Goal: Find specific page/section: Find specific page/section

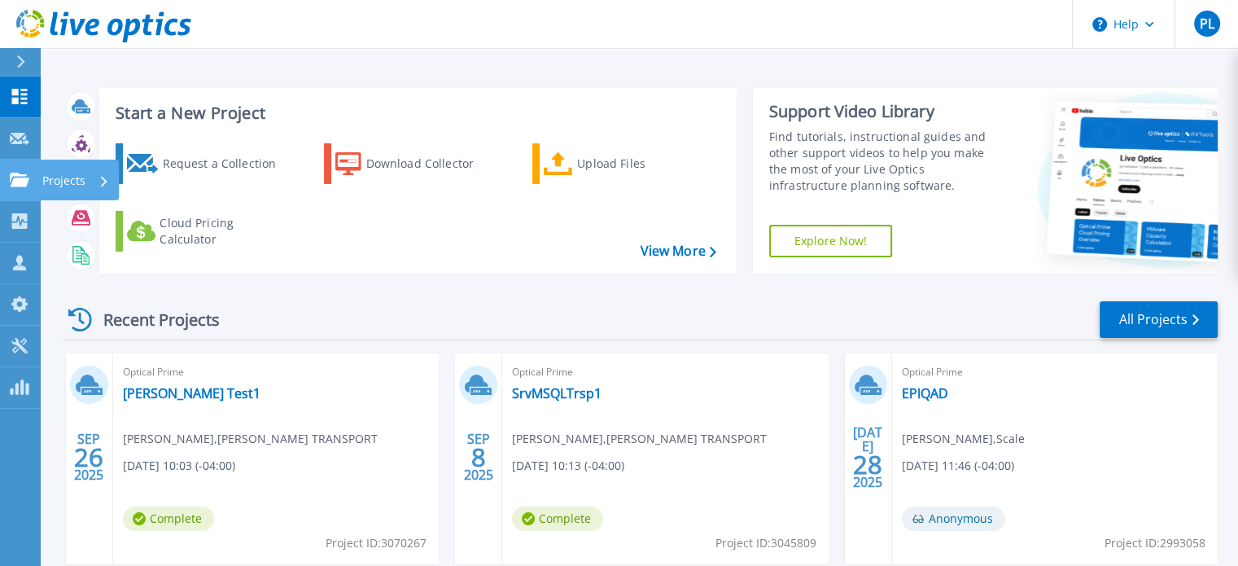
click at [16, 182] on icon at bounding box center [20, 180] width 20 height 14
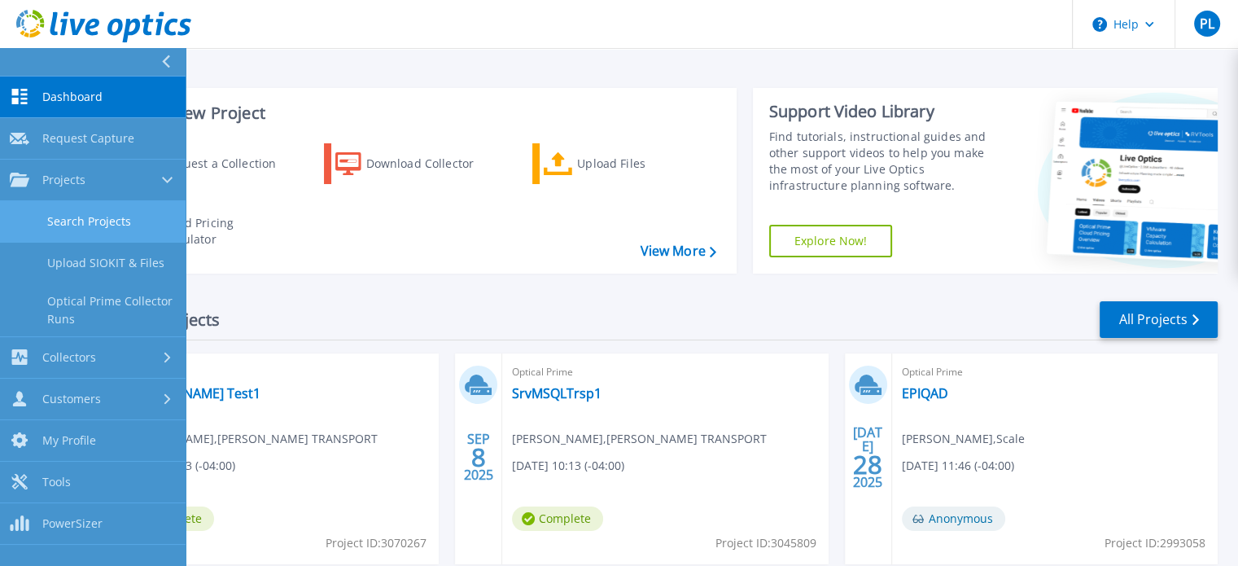
click at [85, 211] on link "Search Projects" at bounding box center [93, 222] width 186 height 42
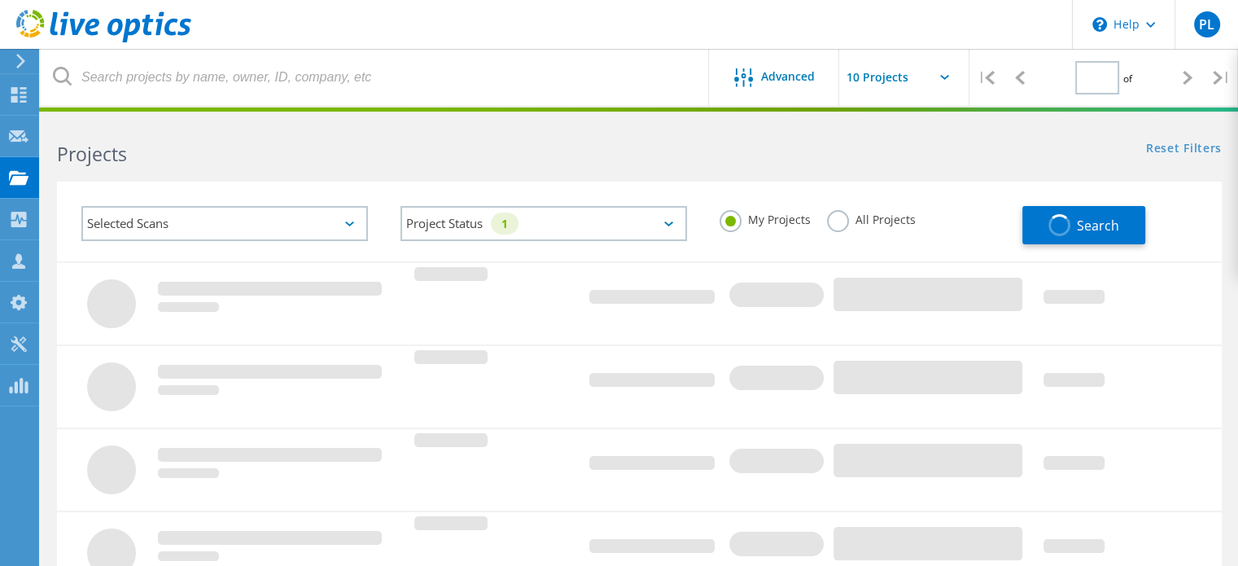
type input "1"
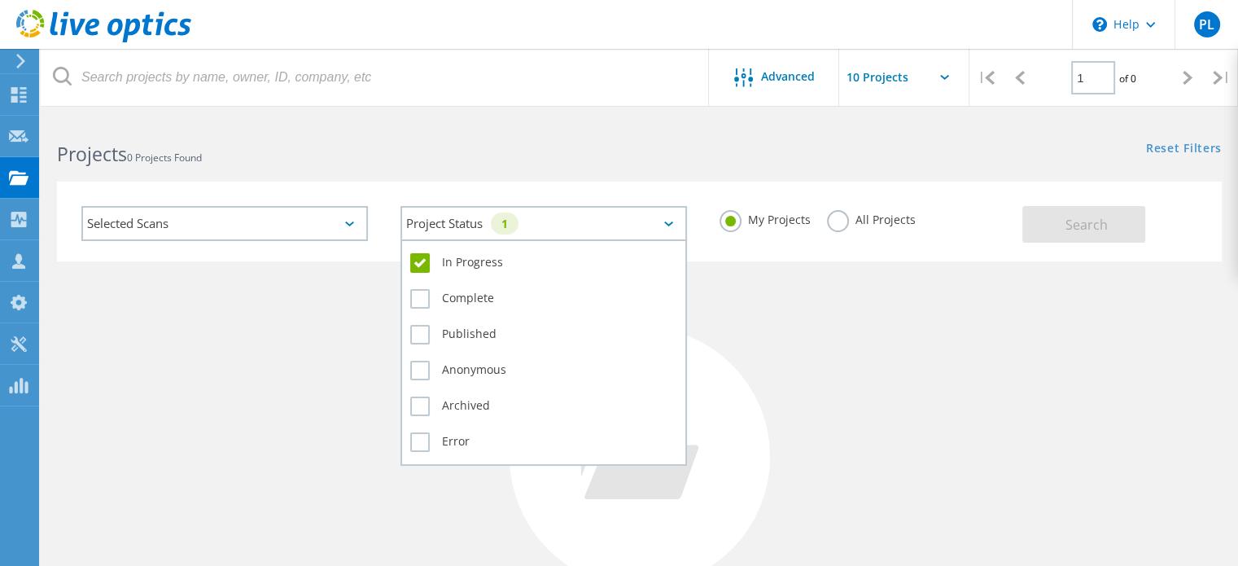
click at [519, 222] on div "1" at bounding box center [505, 223] width 28 height 22
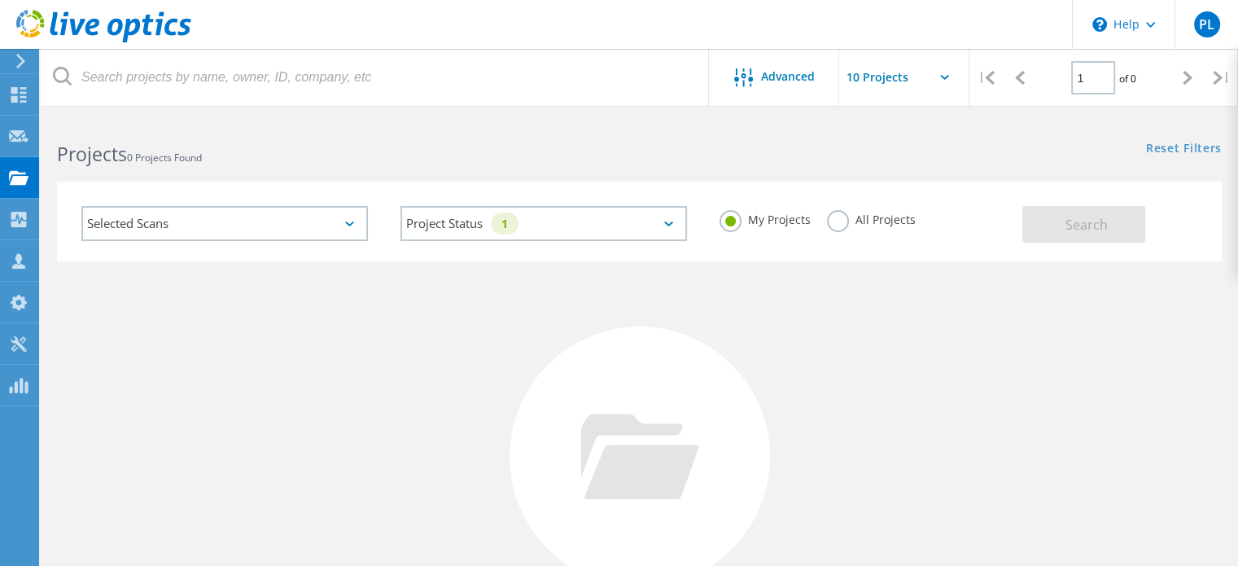
click at [554, 178] on div "Selected Scans Project Status 1 In Progress Complete Published Anonymous Archiv…" at bounding box center [639, 211] width 1197 height 100
click at [164, 217] on div "Selected Scans" at bounding box center [224, 223] width 287 height 35
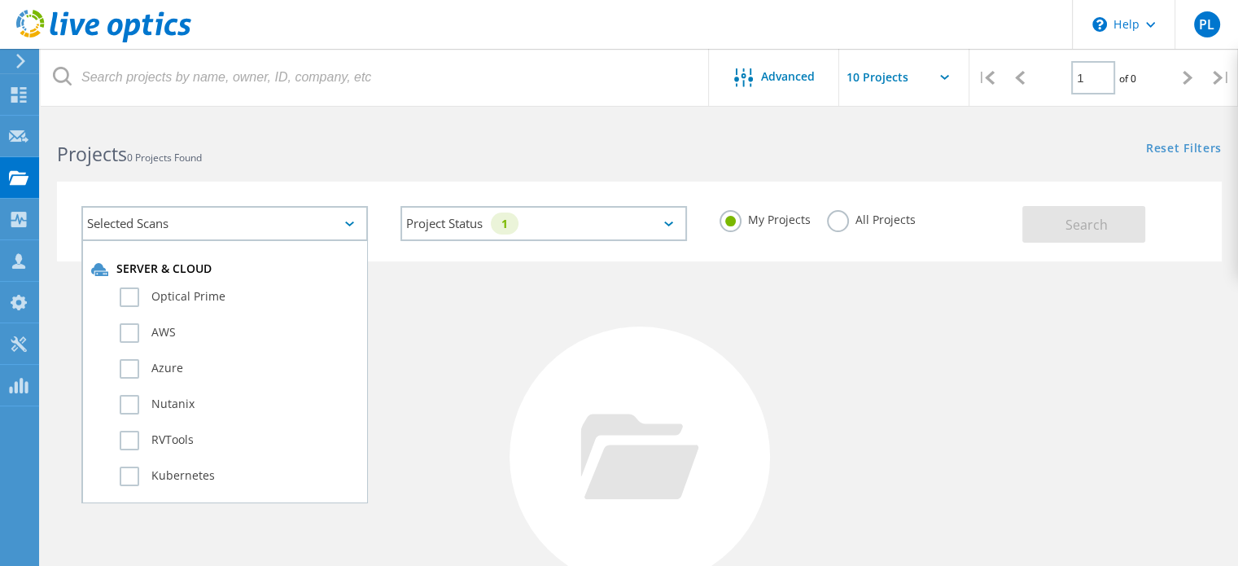
click at [220, 186] on div "Selected Scans Server & Cloud Optical Prime AWS Azure Nutanix RVTools Kubernete…" at bounding box center [639, 222] width 1165 height 80
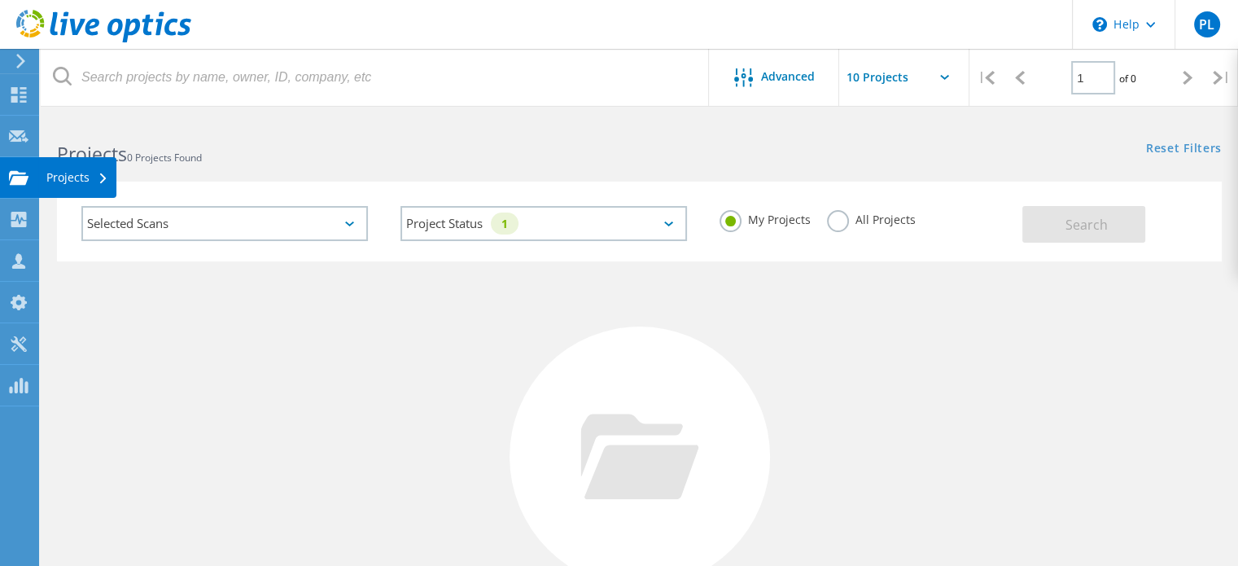
click at [82, 185] on div "Projects" at bounding box center [77, 177] width 78 height 41
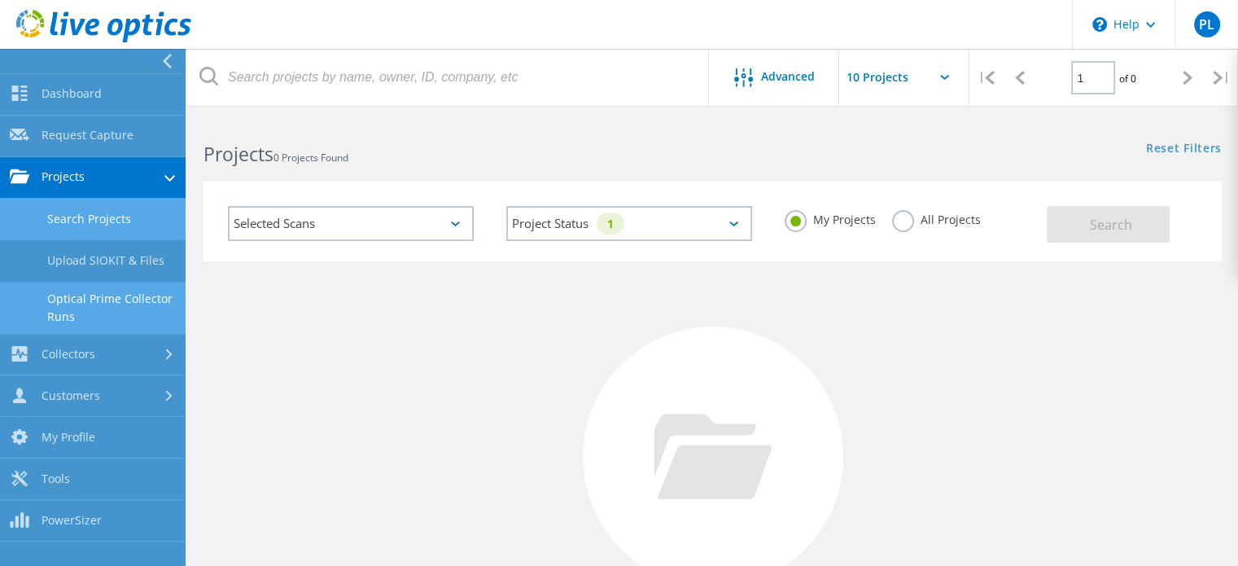
click at [80, 295] on link "Optical Prime Collector Runs" at bounding box center [93, 308] width 186 height 52
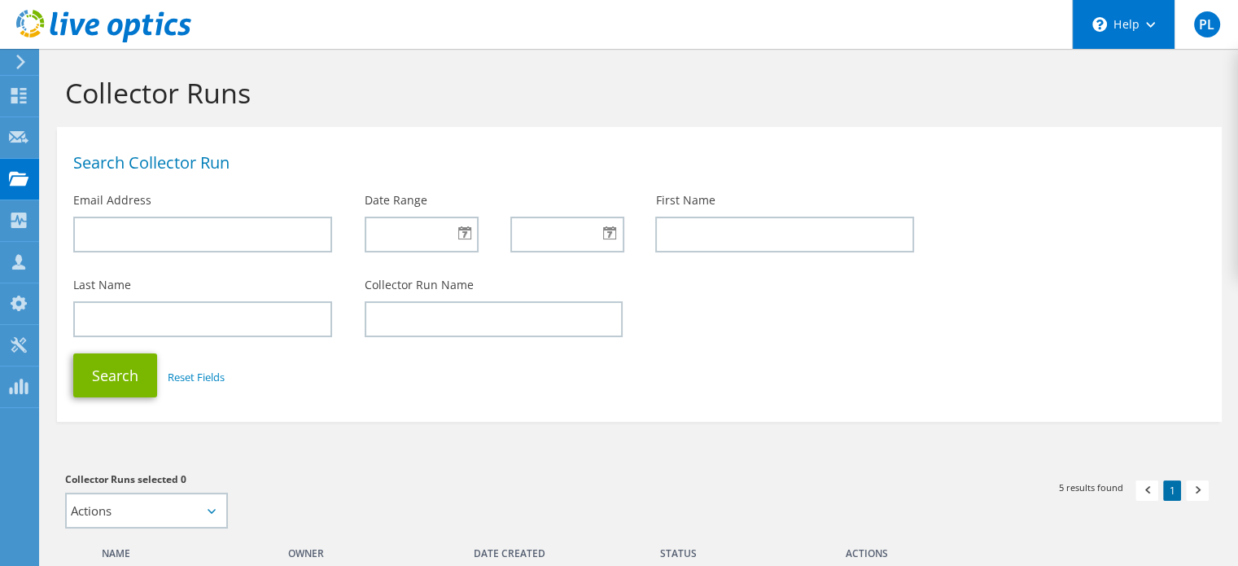
click at [1119, 26] on div "\n Help" at bounding box center [1123, 24] width 103 height 49
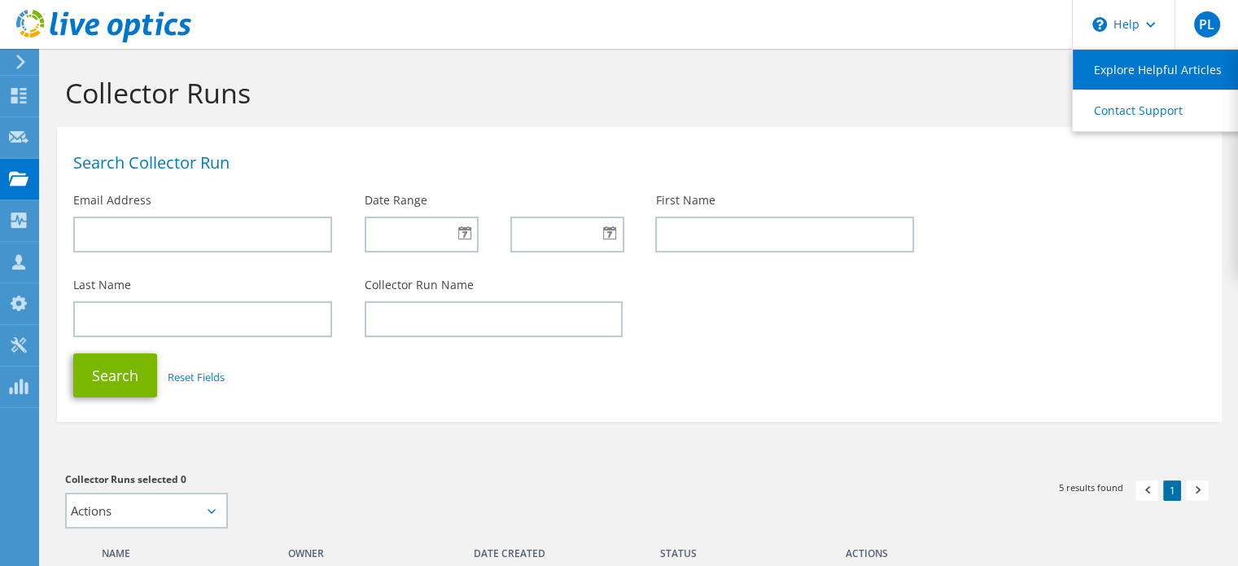
click at [1145, 72] on link "Explore Helpful Articles" at bounding box center [1164, 70] width 182 height 40
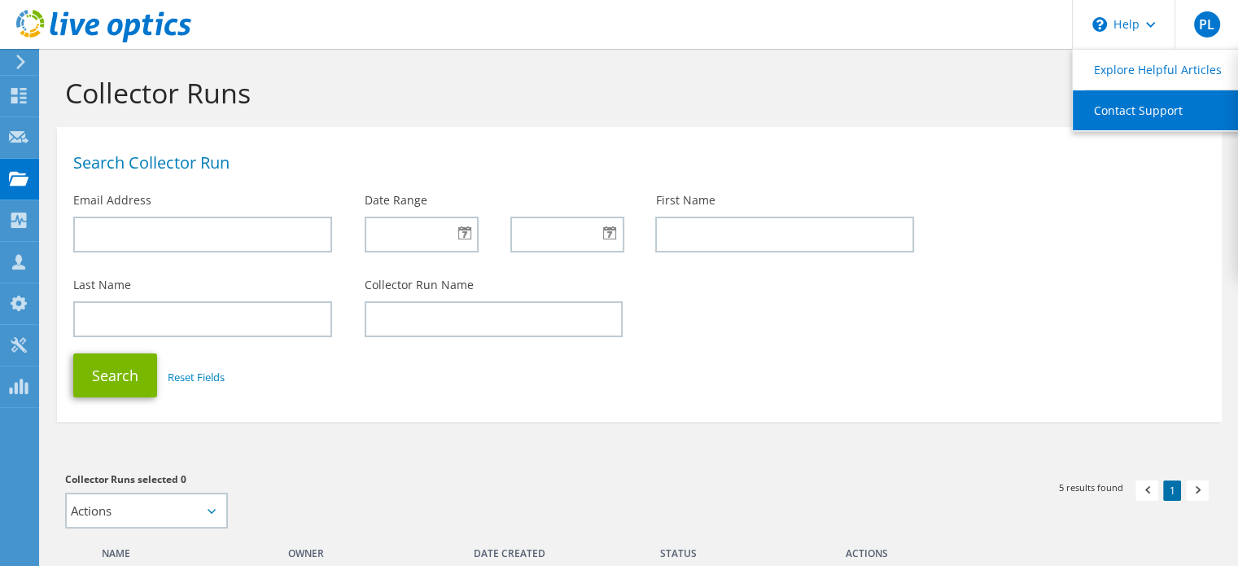
click at [1113, 103] on link "Contact Support" at bounding box center [1164, 110] width 182 height 40
click at [1107, 112] on link "Contact Support" at bounding box center [1164, 110] width 182 height 40
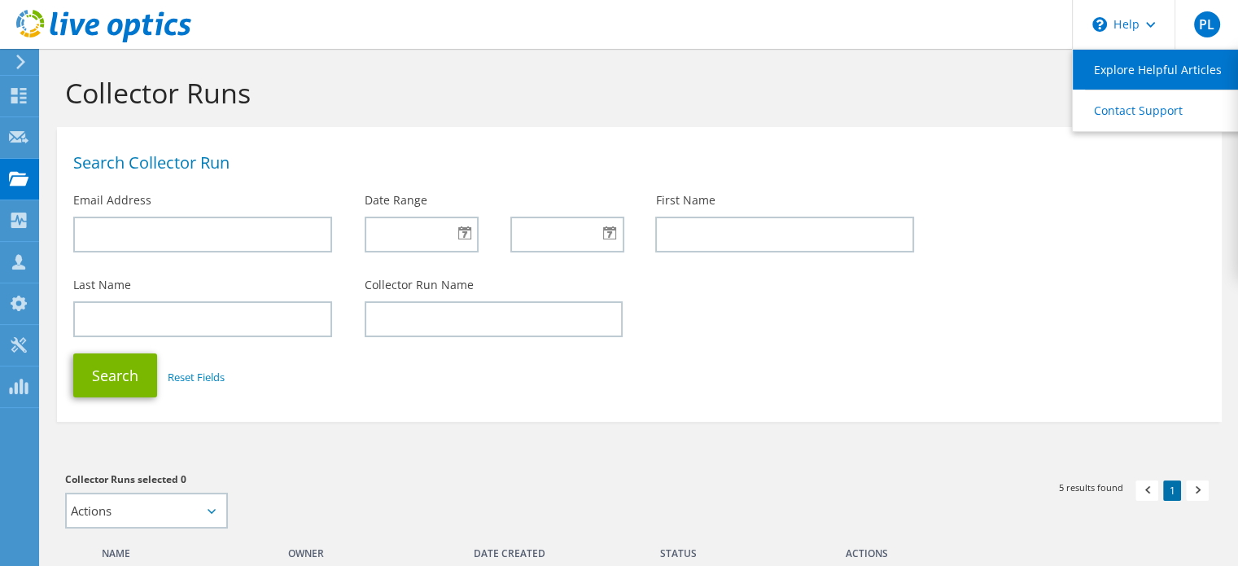
click at [1131, 61] on link "Explore Helpful Articles" at bounding box center [1164, 70] width 182 height 40
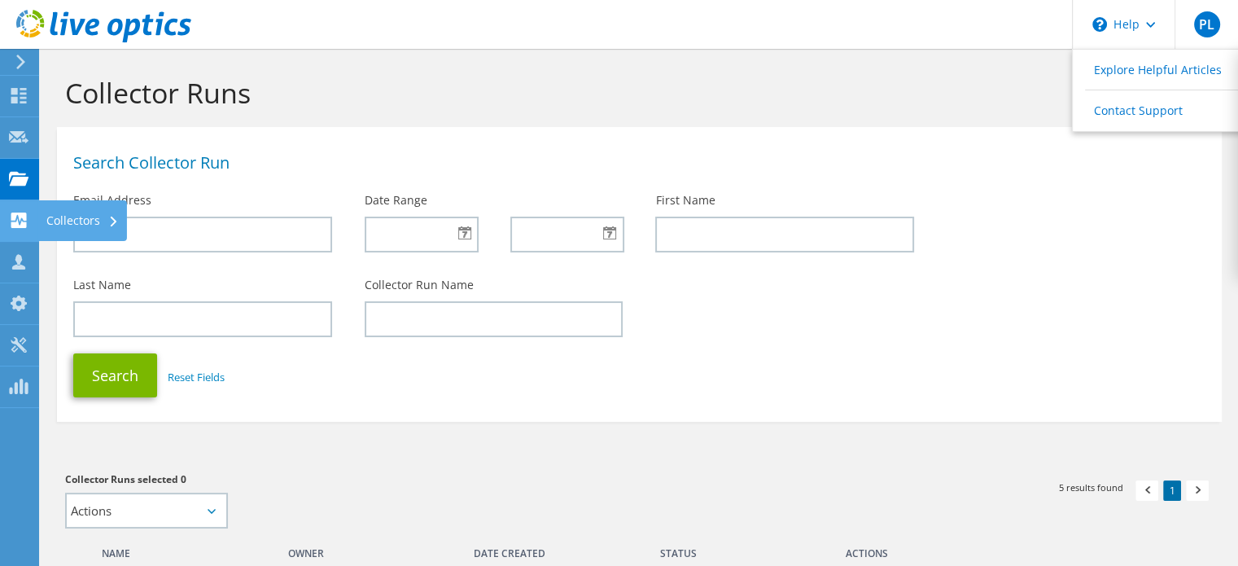
click at [13, 212] on icon at bounding box center [19, 219] width 20 height 15
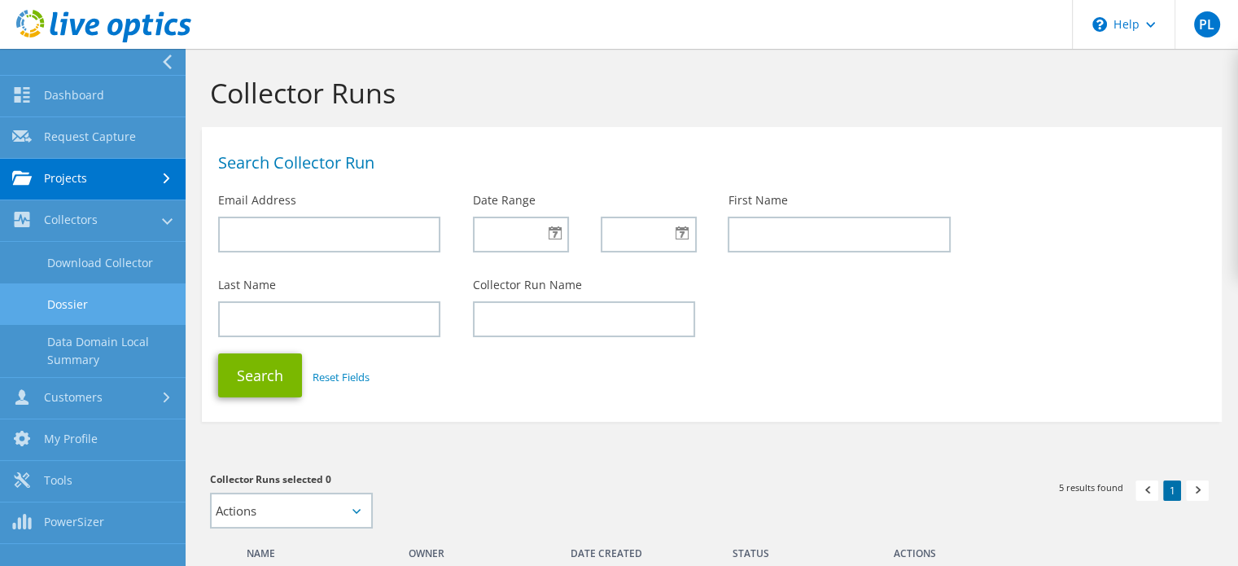
click at [63, 307] on link "Dossier" at bounding box center [93, 304] width 186 height 42
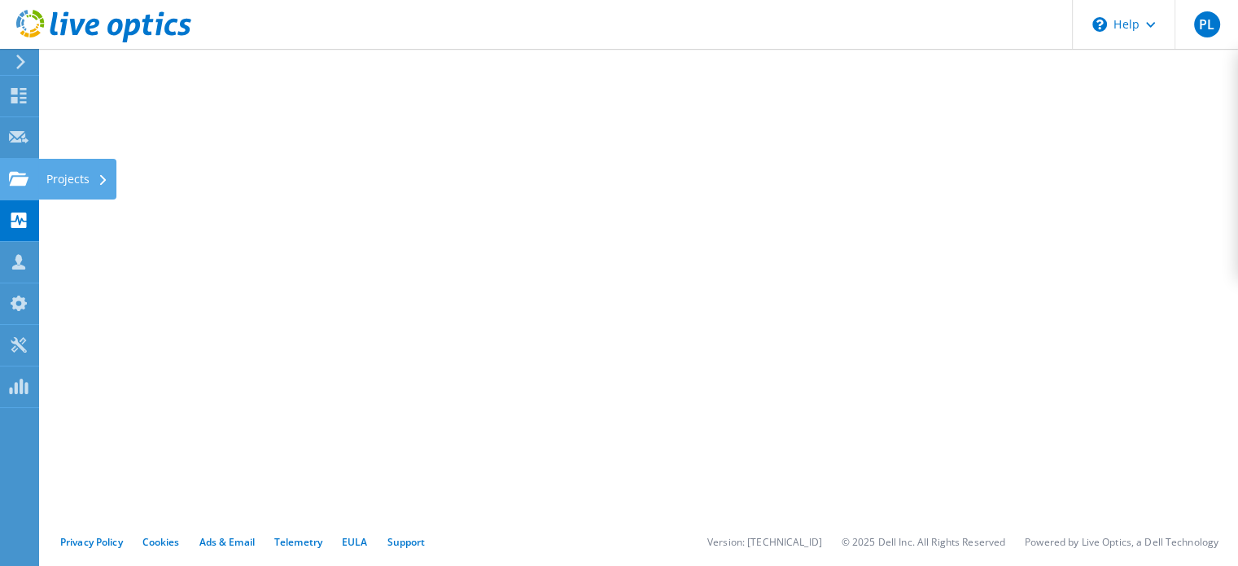
click at [13, 173] on use at bounding box center [19, 178] width 20 height 14
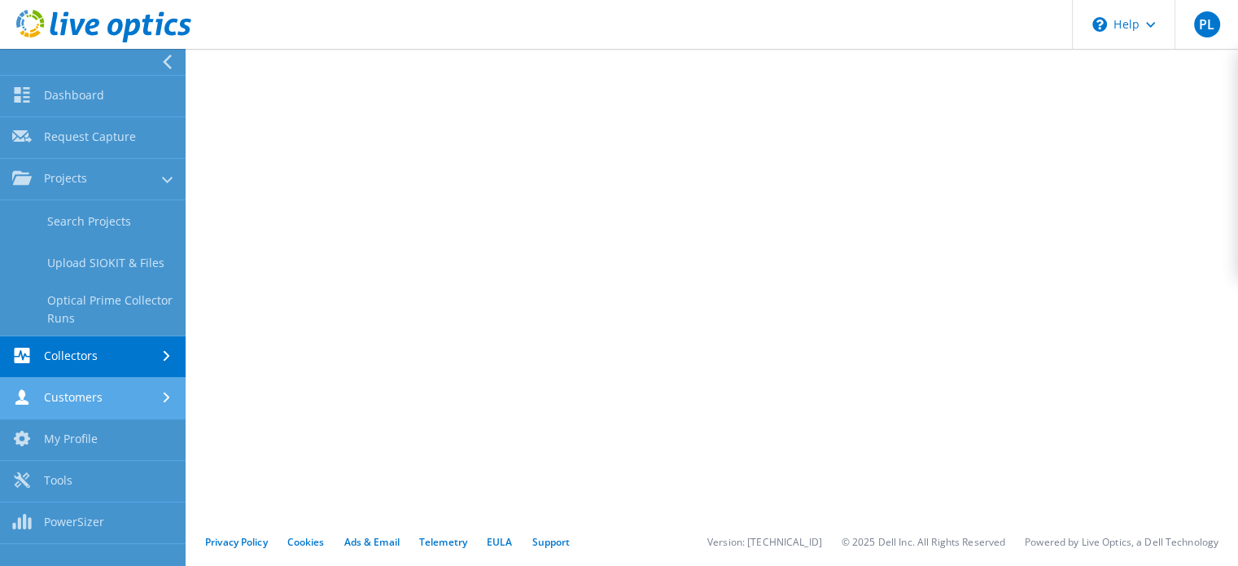
click at [36, 390] on link "Customers" at bounding box center [93, 399] width 186 height 42
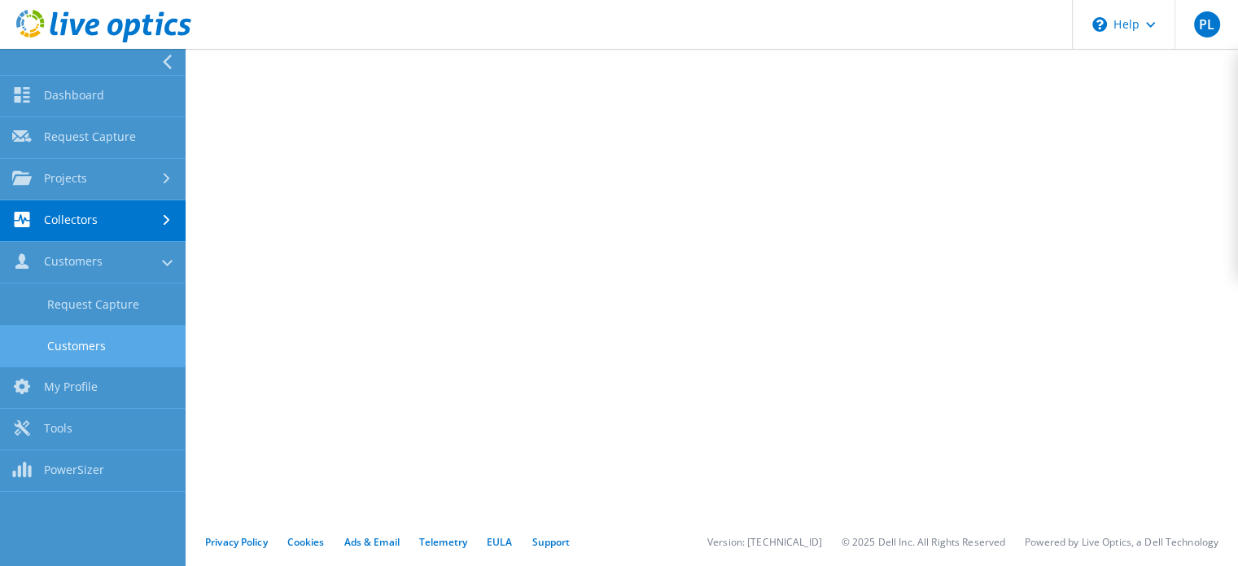
click at [78, 348] on link "Customers" at bounding box center [93, 346] width 186 height 42
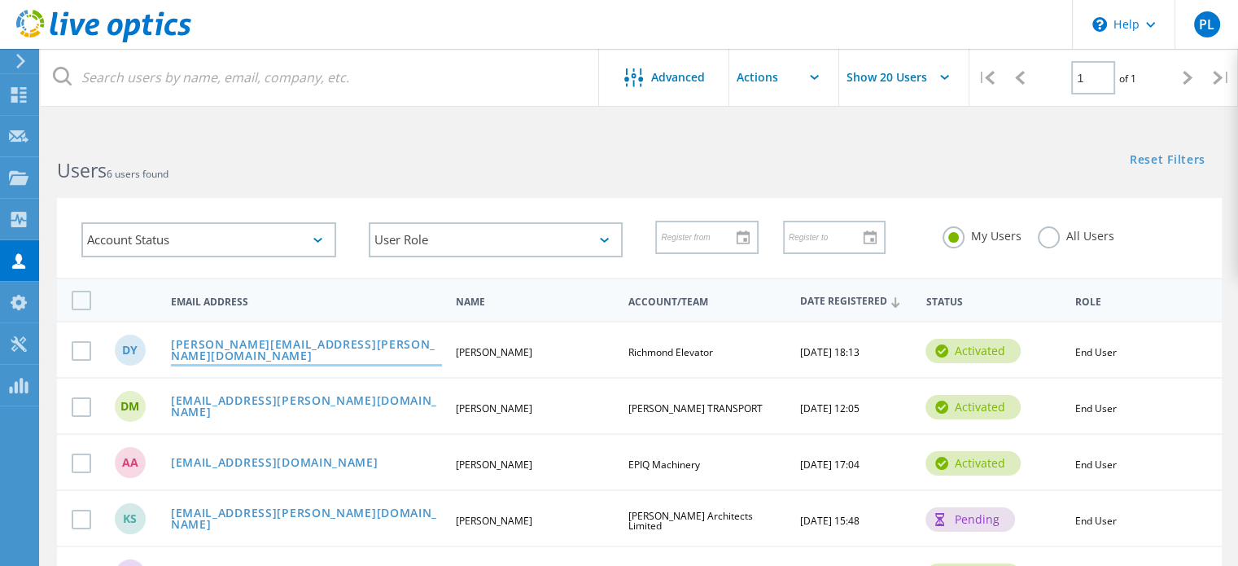
click at [245, 345] on link "darcy.yeoman@richmond-elevator.com" at bounding box center [306, 351] width 271 height 25
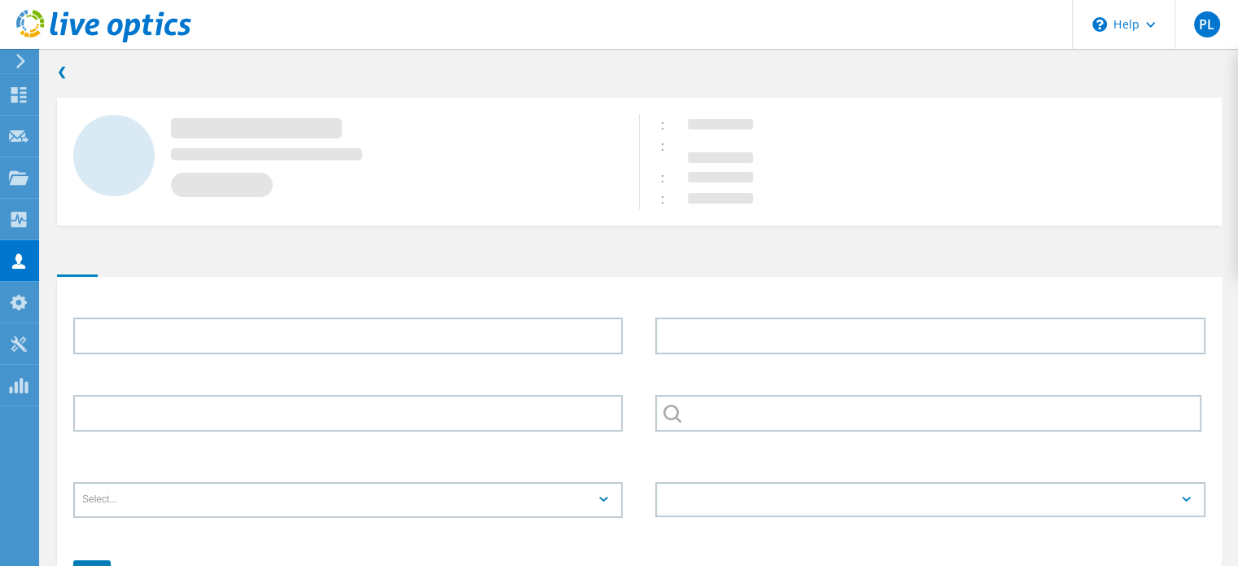
type input "Darcy"
type input "Yeoman"
type input "Richmond Elevator"
type input "English"
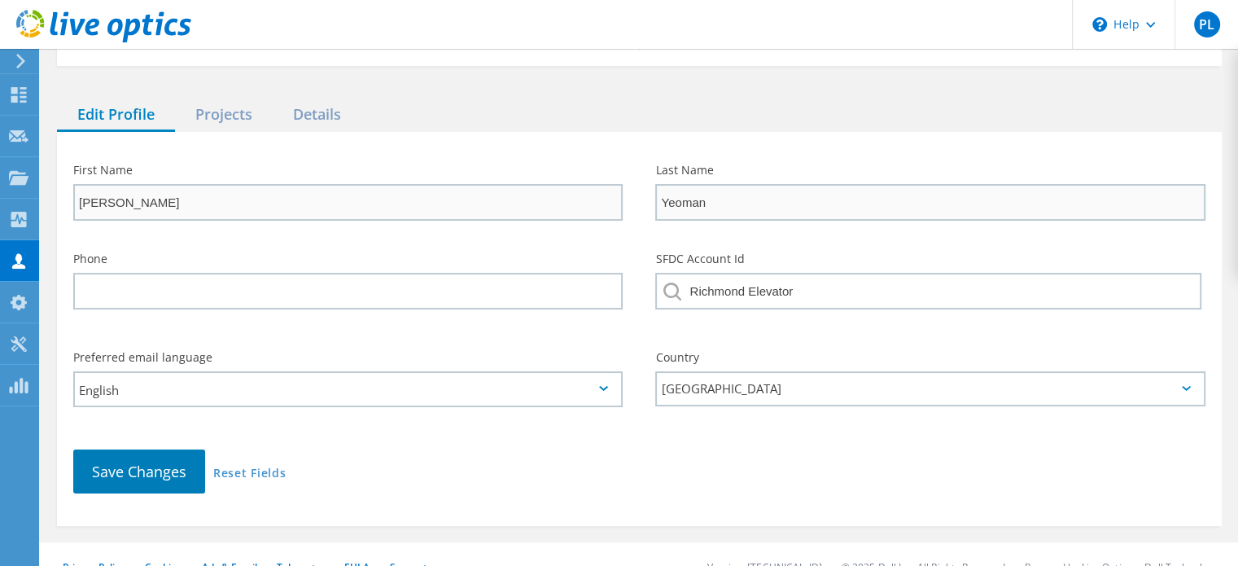
scroll to position [195, 0]
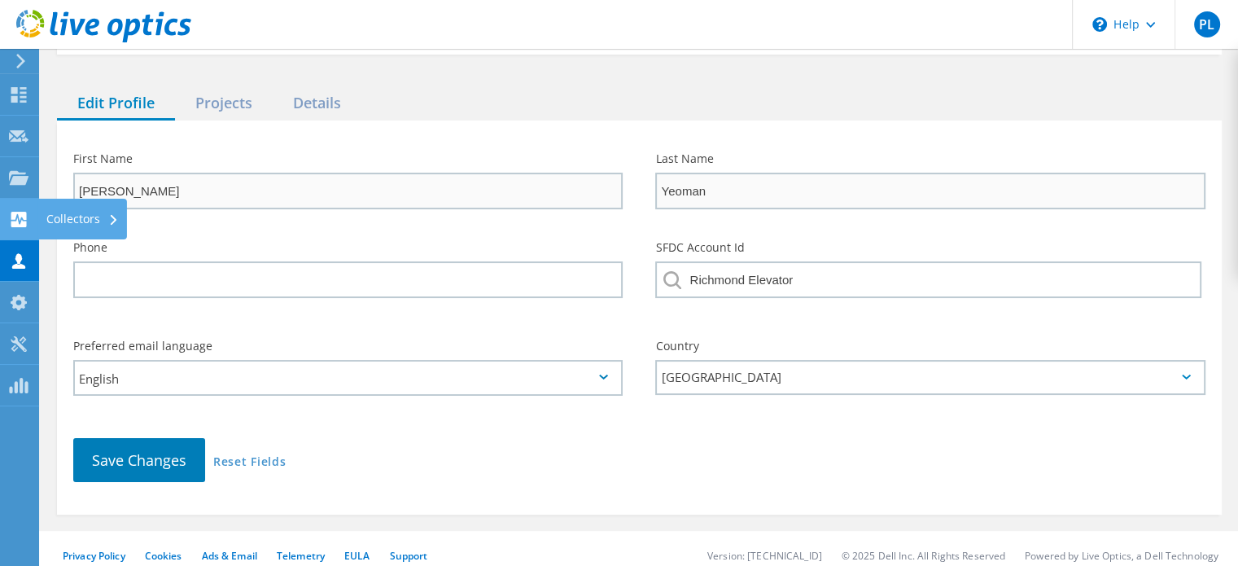
click at [20, 214] on use at bounding box center [18, 219] width 15 height 15
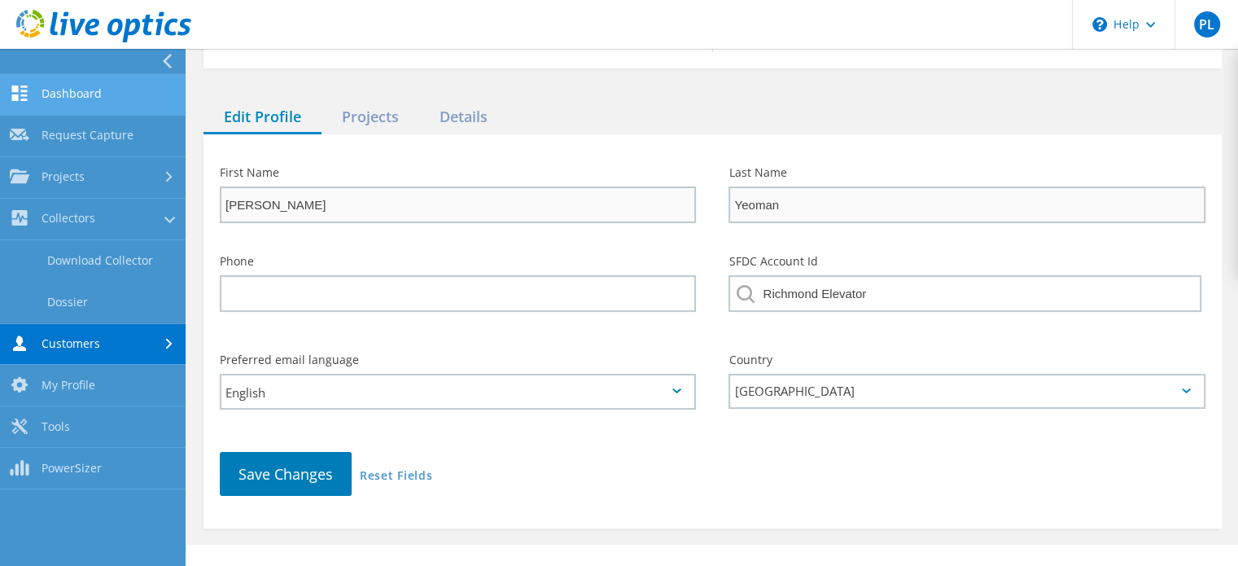
click at [77, 97] on link "Dashboard" at bounding box center [93, 95] width 186 height 42
